Goal: Transaction & Acquisition: Purchase product/service

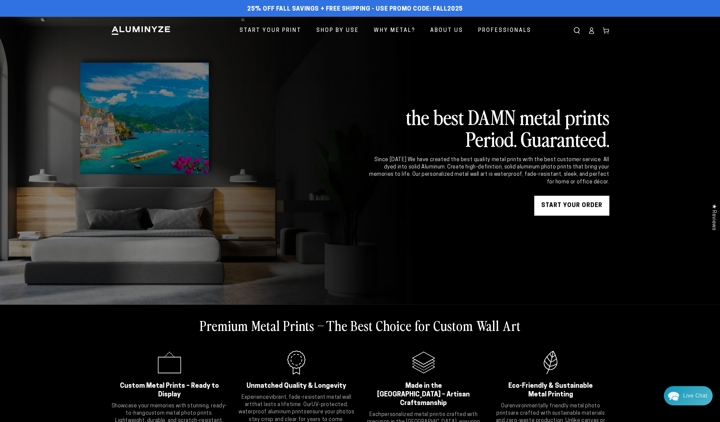
click at [566, 202] on link "START YOUR Order" at bounding box center [572, 206] width 75 height 20
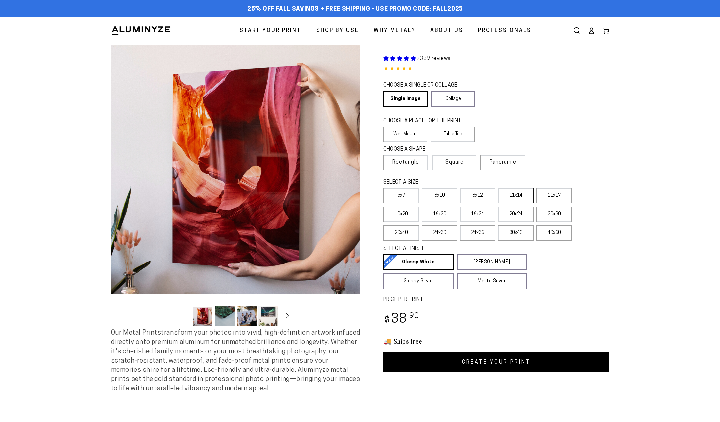
select select "**********"
click at [452, 155] on label "Square" at bounding box center [454, 163] width 45 height 16
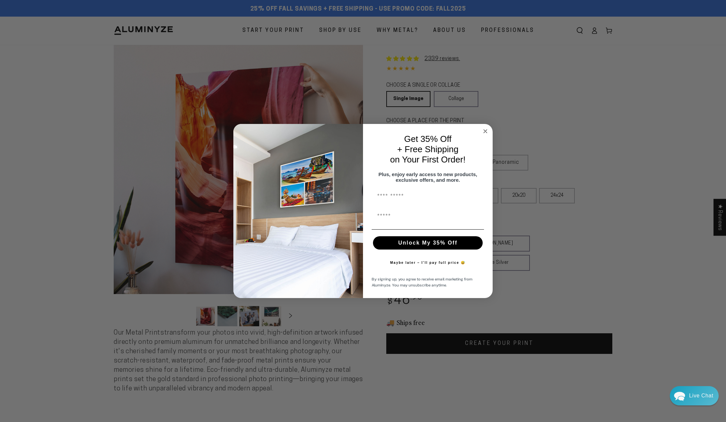
click at [485, 128] on circle "Close dialog" at bounding box center [486, 132] width 8 height 8
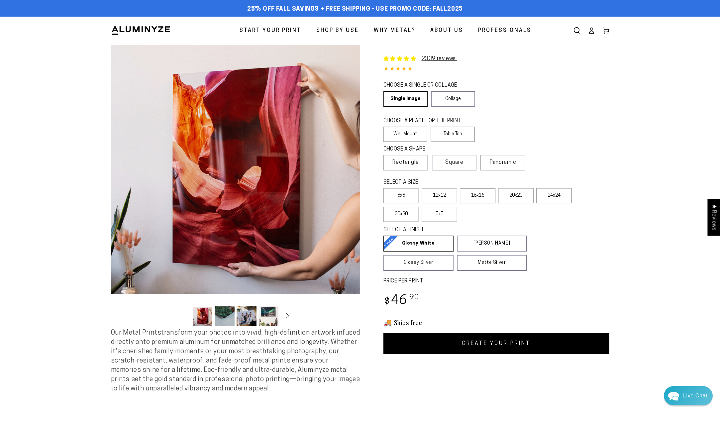
click at [488, 193] on label "16x16" at bounding box center [478, 195] width 36 height 15
click at [477, 344] on link "CREATE YOUR PRINT" at bounding box center [497, 343] width 226 height 21
